Goal: Task Accomplishment & Management: Manage account settings

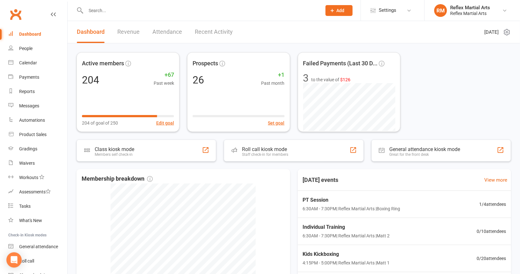
click at [96, 9] on input "text" at bounding box center [200, 10] width 233 height 9
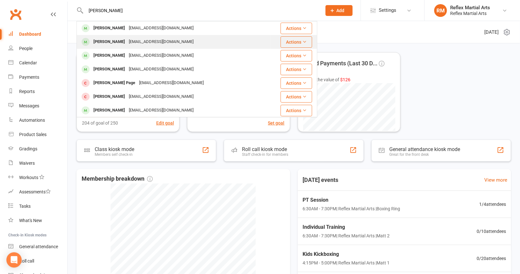
type input "[PERSON_NAME]"
click at [109, 42] on div "[PERSON_NAME]" at bounding box center [108, 41] width 35 height 9
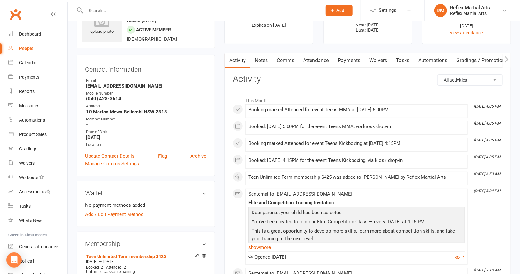
scroll to position [32, 0]
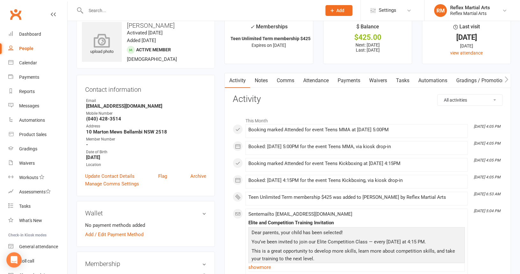
scroll to position [0, 0]
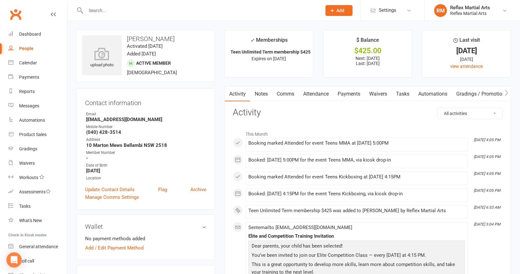
click at [91, 11] on input "text" at bounding box center [200, 10] width 233 height 9
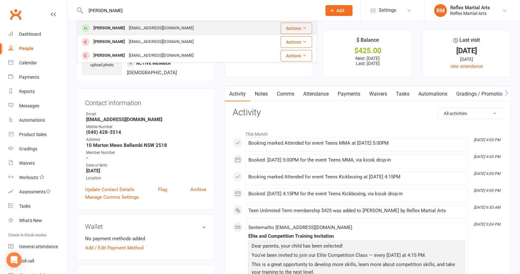
type input "[PERSON_NAME]"
click at [105, 30] on div "[PERSON_NAME]" at bounding box center [108, 28] width 35 height 9
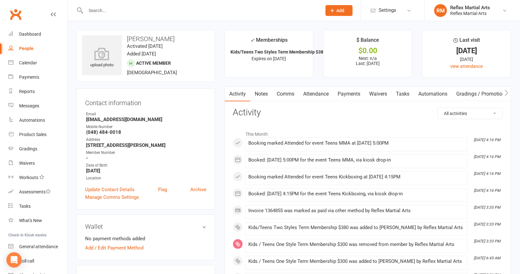
click at [350, 92] on link "Payments" at bounding box center [349, 94] width 32 height 15
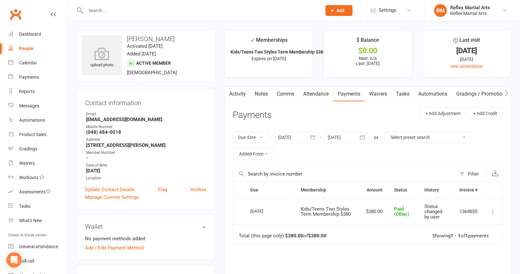
click at [24, 48] on div "People" at bounding box center [26, 48] width 14 height 5
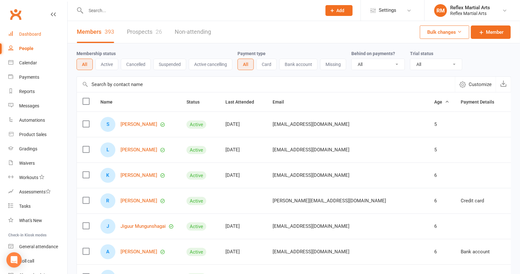
click at [40, 34] on div "Dashboard" at bounding box center [30, 34] width 22 height 5
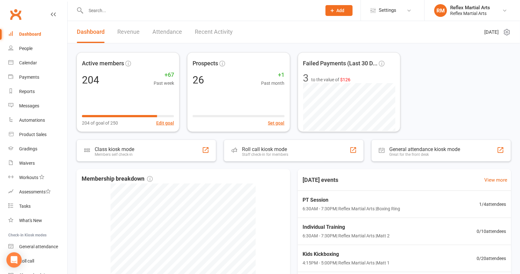
click at [101, 10] on input "text" at bounding box center [200, 10] width 233 height 9
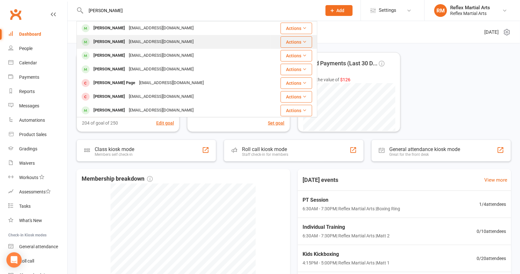
type input "[PERSON_NAME]"
click at [110, 43] on div "[PERSON_NAME]" at bounding box center [108, 41] width 35 height 9
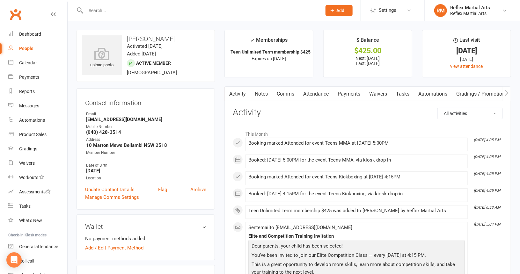
click at [265, 93] on link "Notes" at bounding box center [261, 94] width 22 height 15
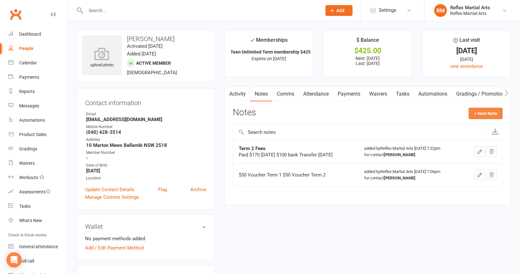
click at [491, 114] on button "+ New Note" at bounding box center [485, 113] width 34 height 11
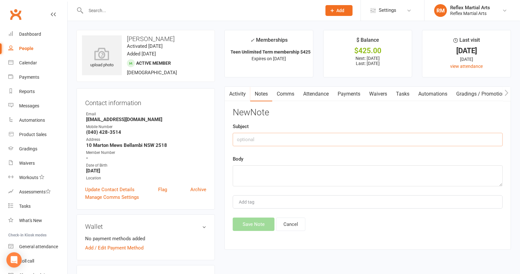
click at [242, 135] on input "text" at bounding box center [368, 139] width 270 height 13
type input "Term 4"
click at [248, 169] on textarea at bounding box center [368, 175] width 270 height 21
type textarea "Paid Bank $220 on [DATE]"
click at [255, 221] on button "Save Note" at bounding box center [254, 224] width 42 height 13
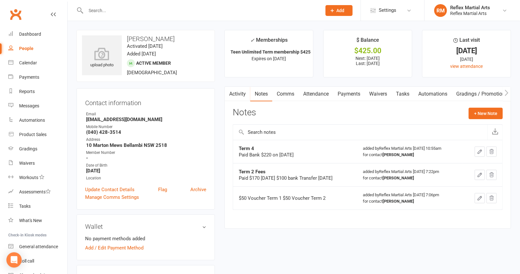
click at [26, 48] on div "People" at bounding box center [26, 48] width 14 height 5
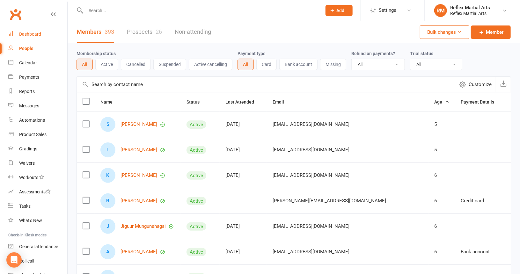
click at [31, 34] on div "Dashboard" at bounding box center [30, 34] width 22 height 5
